Goal: Navigation & Orientation: Understand site structure

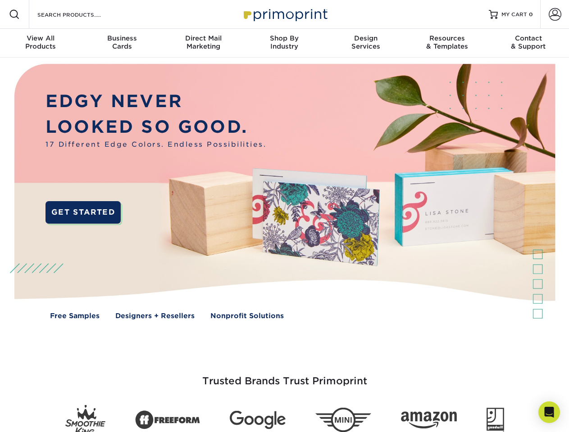
click at [284, 216] on img at bounding box center [284, 198] width 563 height 281
click at [14, 14] on span at bounding box center [14, 14] width 11 height 11
click at [554, 14] on span at bounding box center [554, 14] width 13 height 13
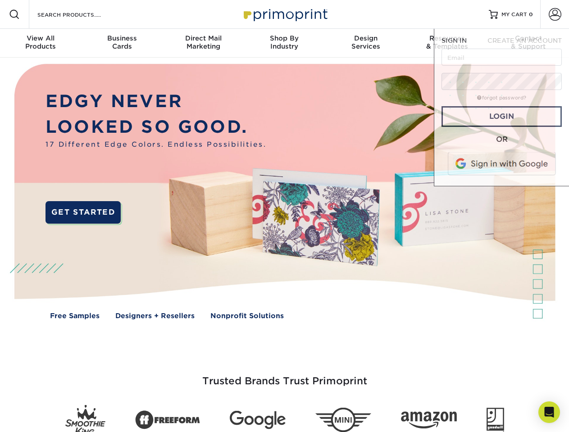
click at [41, 43] on div "View All Products" at bounding box center [40, 42] width 81 height 16
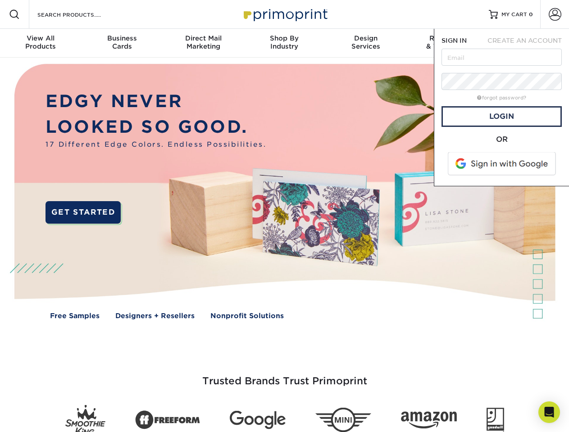
click at [122, 43] on div "Business Cards" at bounding box center [121, 42] width 81 height 16
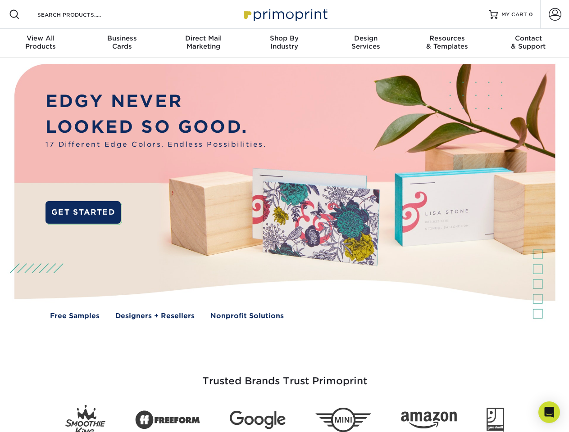
click at [203, 43] on div "Direct Mail Marketing" at bounding box center [203, 42] width 81 height 16
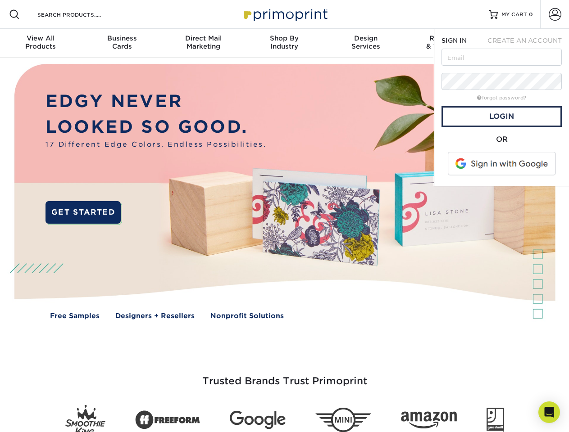
click at [284, 43] on div "Shop By Industry" at bounding box center [284, 42] width 81 height 16
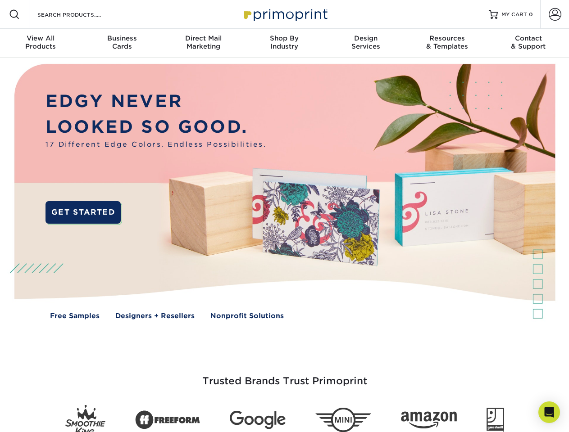
click at [366, 43] on div "Design Services" at bounding box center [365, 42] width 81 height 16
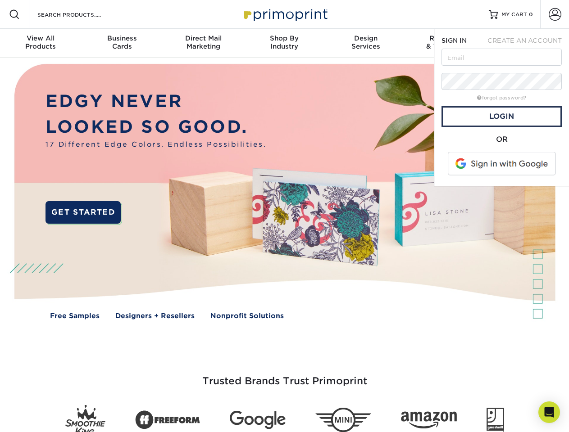
click at [447, 43] on span "SIGN IN" at bounding box center [453, 40] width 25 height 7
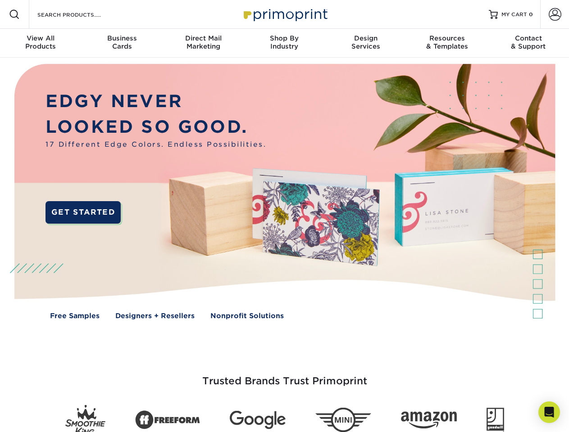
click at [528, 43] on div "Contact & Support" at bounding box center [528, 42] width 81 height 16
